Goal: Transaction & Acquisition: Purchase product/service

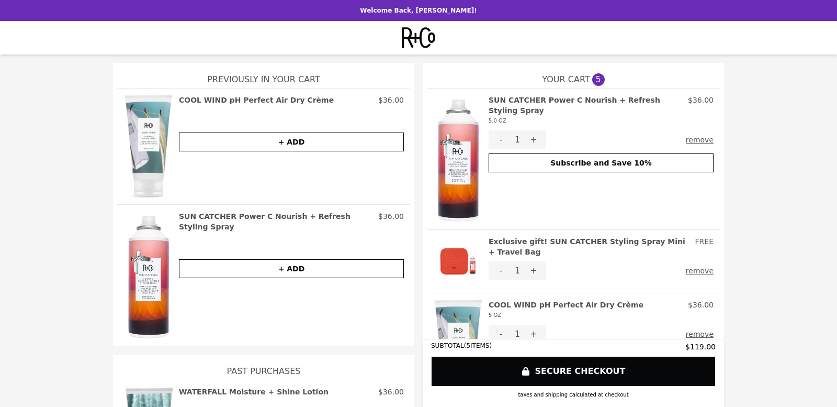
click at [216, 100] on h2 "COOL WIND pH Perfect Air Dry Crème" at bounding box center [256, 100] width 155 height 10
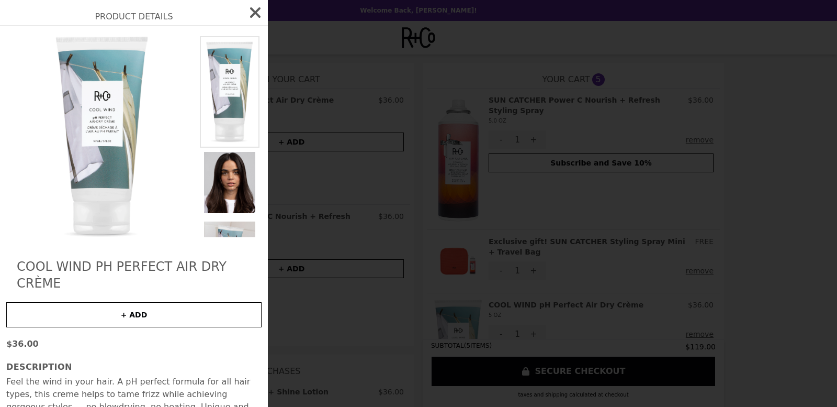
drag, startPoint x: 340, startPoint y: 150, endPoint x: 403, endPoint y: 148, distance: 62.8
click at [340, 150] on div "Product Details COOL WIND pH Perfect Air Dry Crème + ADD $36.00 Description Fee…" at bounding box center [418, 203] width 837 height 407
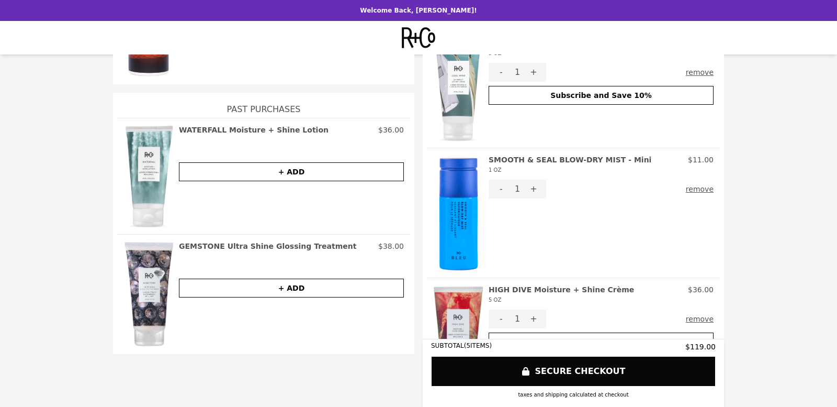
scroll to position [314, 0]
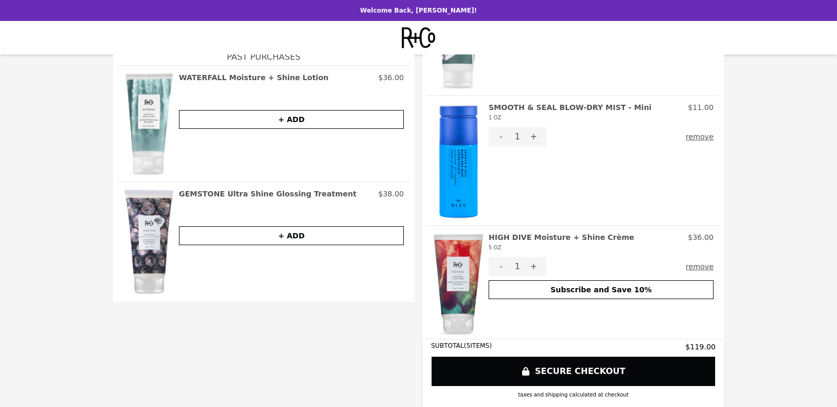
click at [705, 138] on button "remove" at bounding box center [700, 136] width 28 height 19
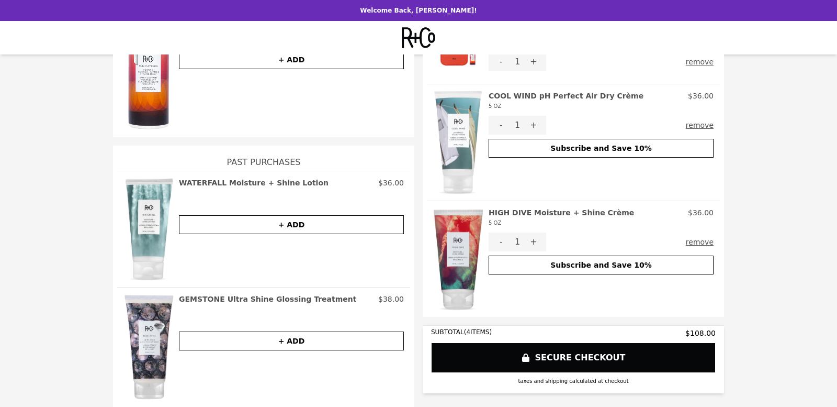
click at [703, 241] on button "remove" at bounding box center [700, 241] width 28 height 19
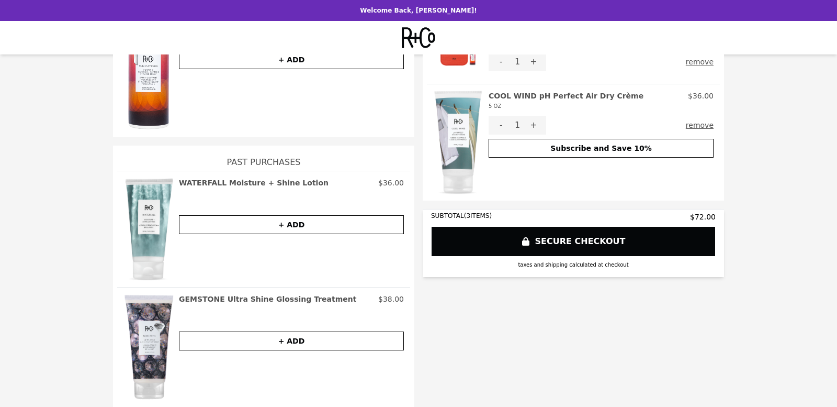
click at [211, 187] on h2 "WATERFALL Moisture + Shine Lotion" at bounding box center [254, 182] width 150 height 10
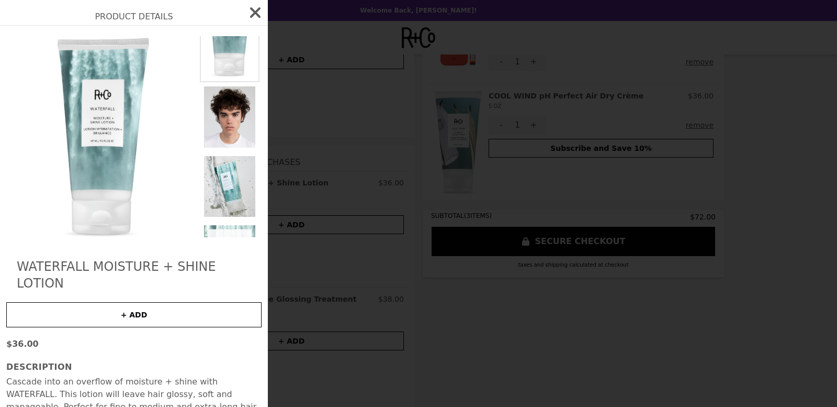
scroll to position [74, 0]
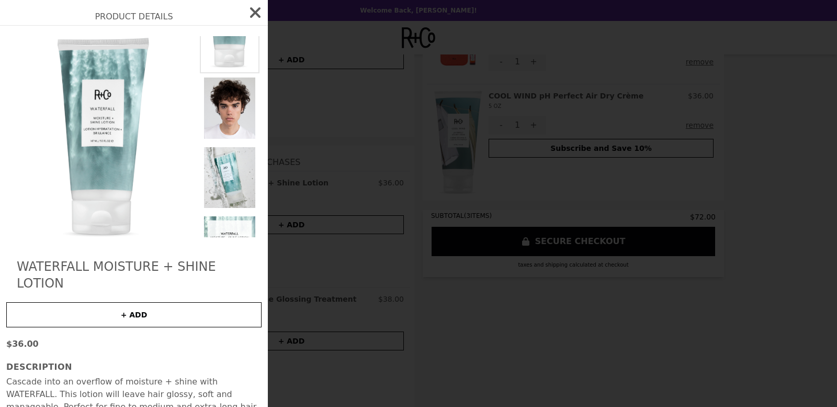
click at [108, 176] on img at bounding box center [102, 136] width 192 height 201
drag, startPoint x: 140, startPoint y: 18, endPoint x: 128, endPoint y: 43, distance: 27.6
click at [141, 18] on h2 "Product Details" at bounding box center [134, 12] width 268 height 25
click at [257, 12] on icon "button" at bounding box center [255, 12] width 10 height 10
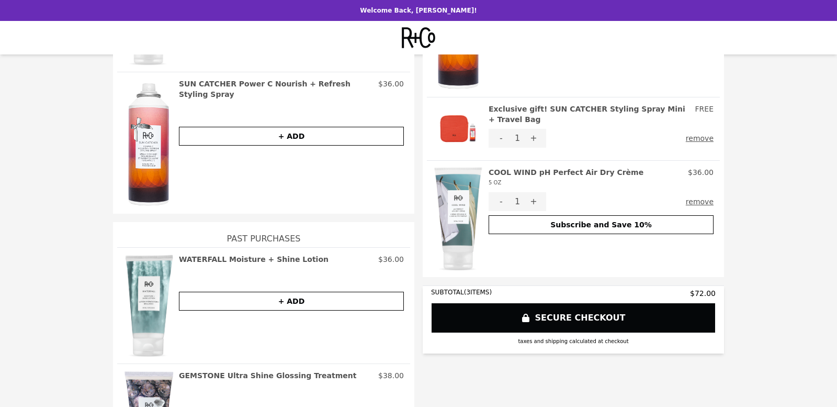
scroll to position [52, 0]
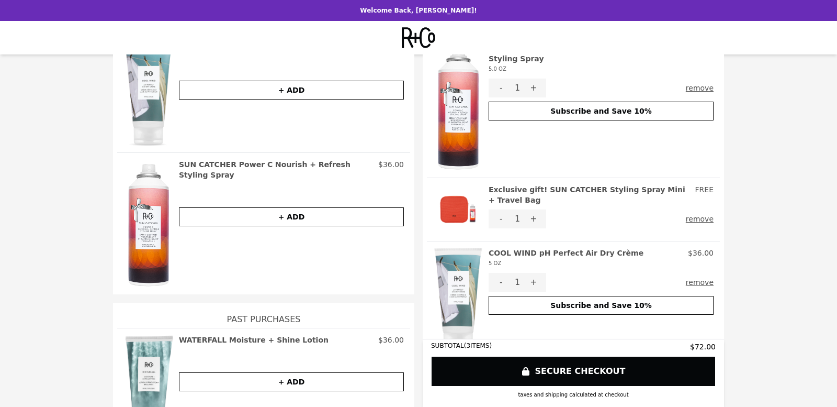
click at [272, 163] on h2 "SUN CATCHER Power C Nourish + Refresh Styling Spray" at bounding box center [276, 169] width 195 height 21
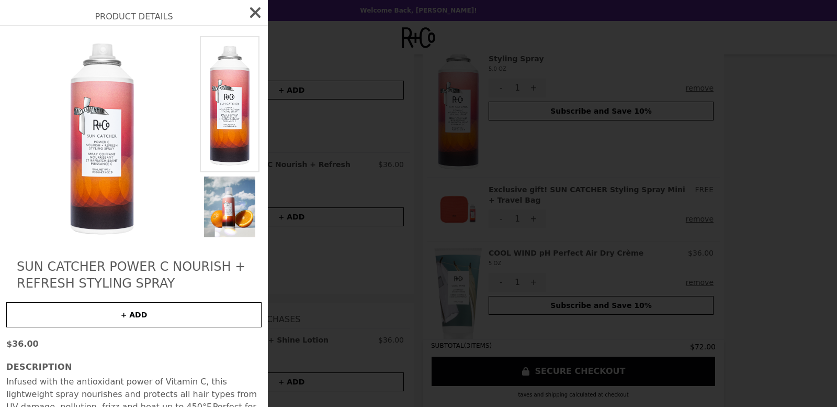
click at [251, 10] on icon "button" at bounding box center [255, 12] width 10 height 10
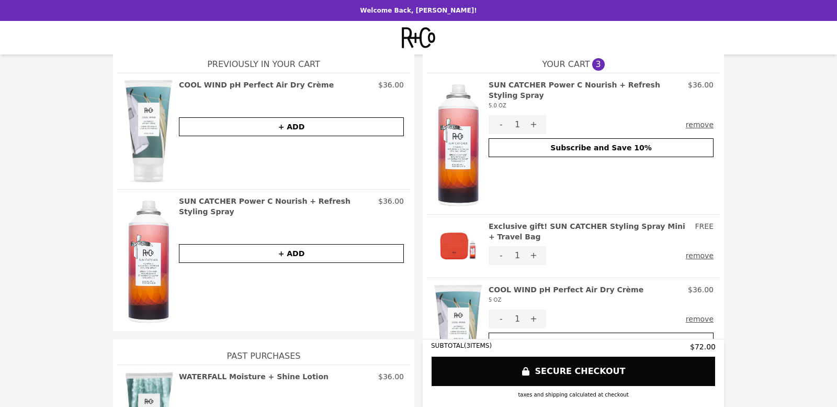
scroll to position [0, 0]
